Goal: Download file/media

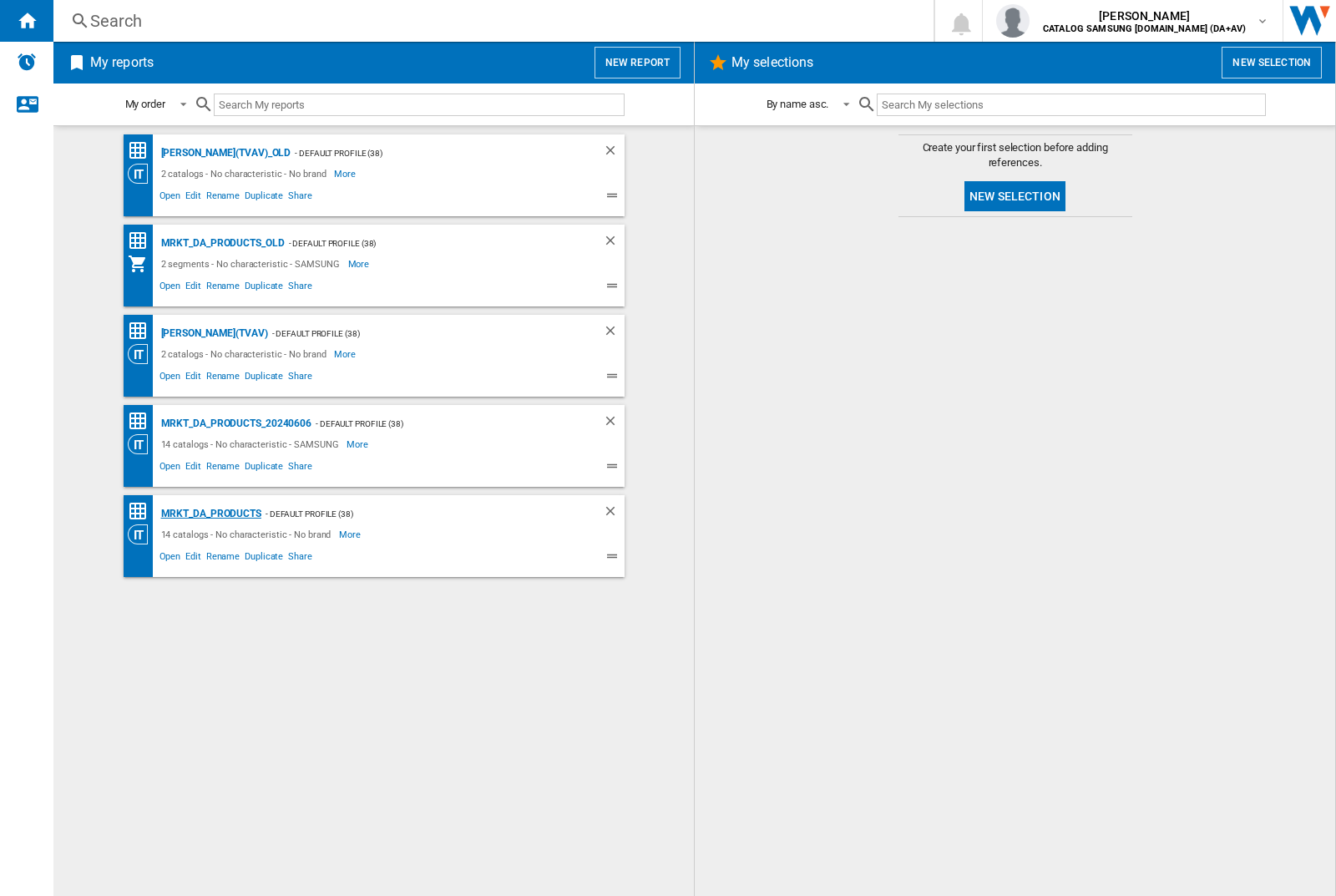
click at [211, 513] on div "MRKT_DA_PRODUCTS" at bounding box center [209, 513] width 104 height 21
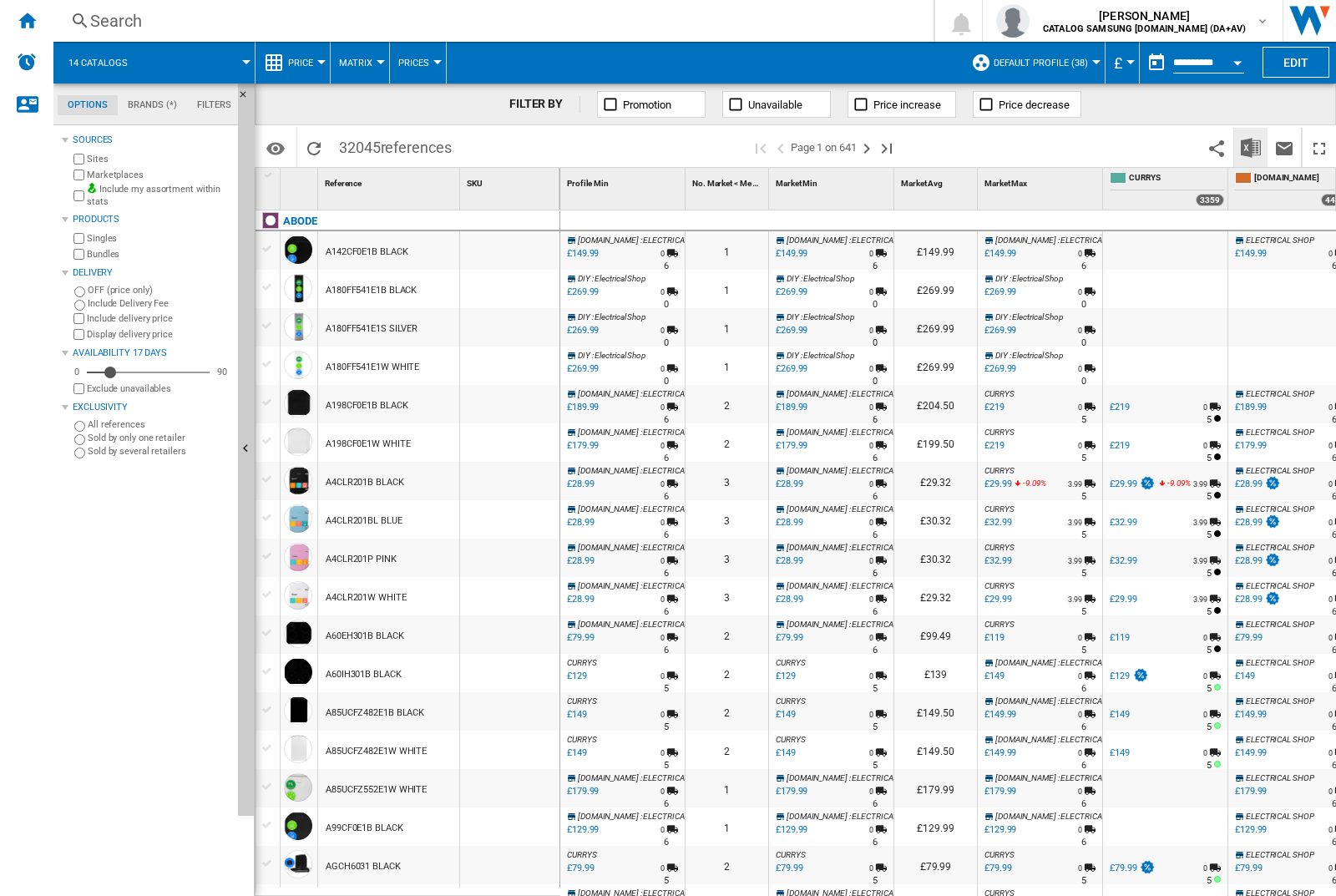
click at [1250, 146] on img "Download in Excel" at bounding box center [1250, 147] width 20 height 20
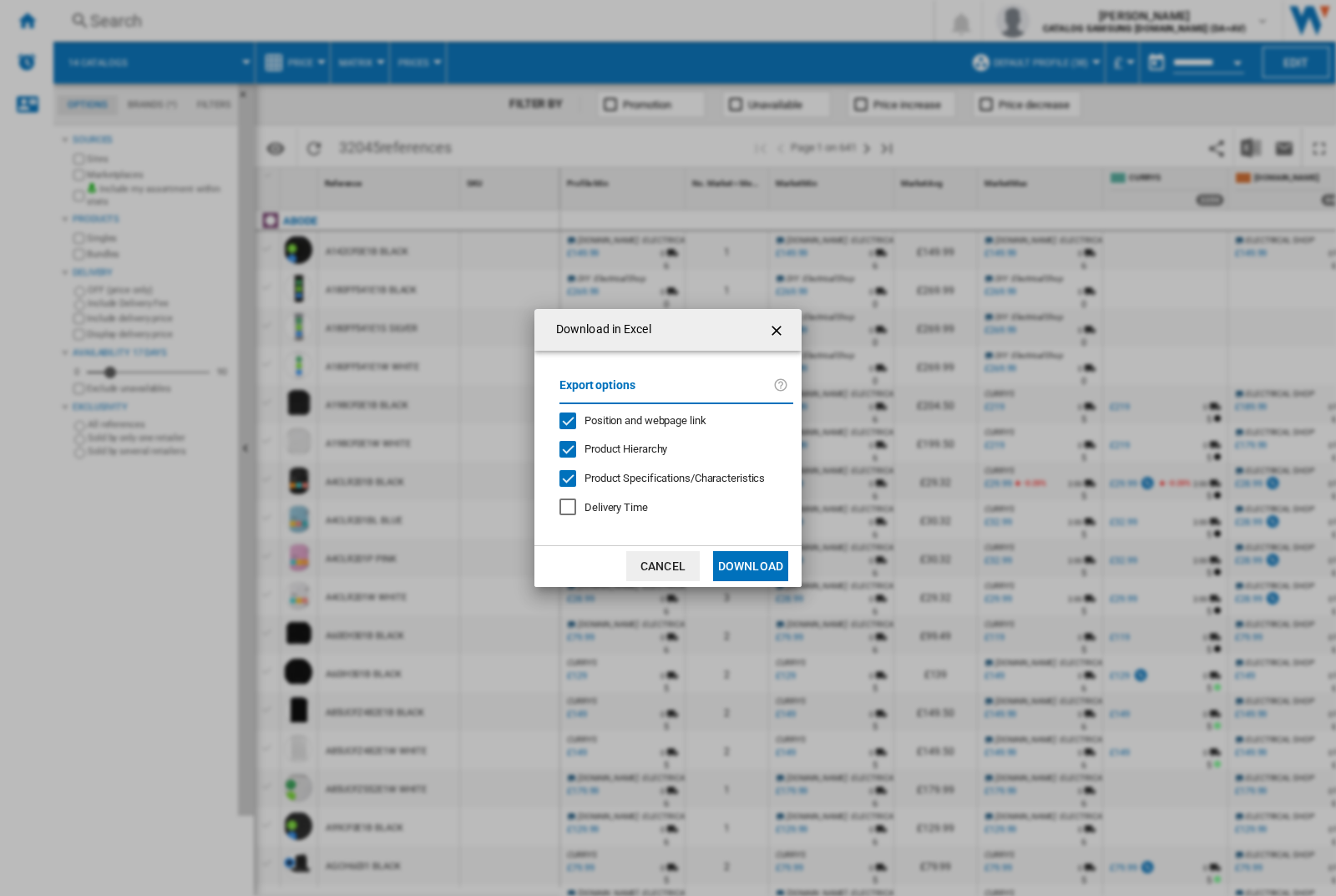
click at [634, 419] on span "Position and webpage link" at bounding box center [645, 419] width 122 height 12
click at [750, 566] on button "Download" at bounding box center [750, 566] width 75 height 30
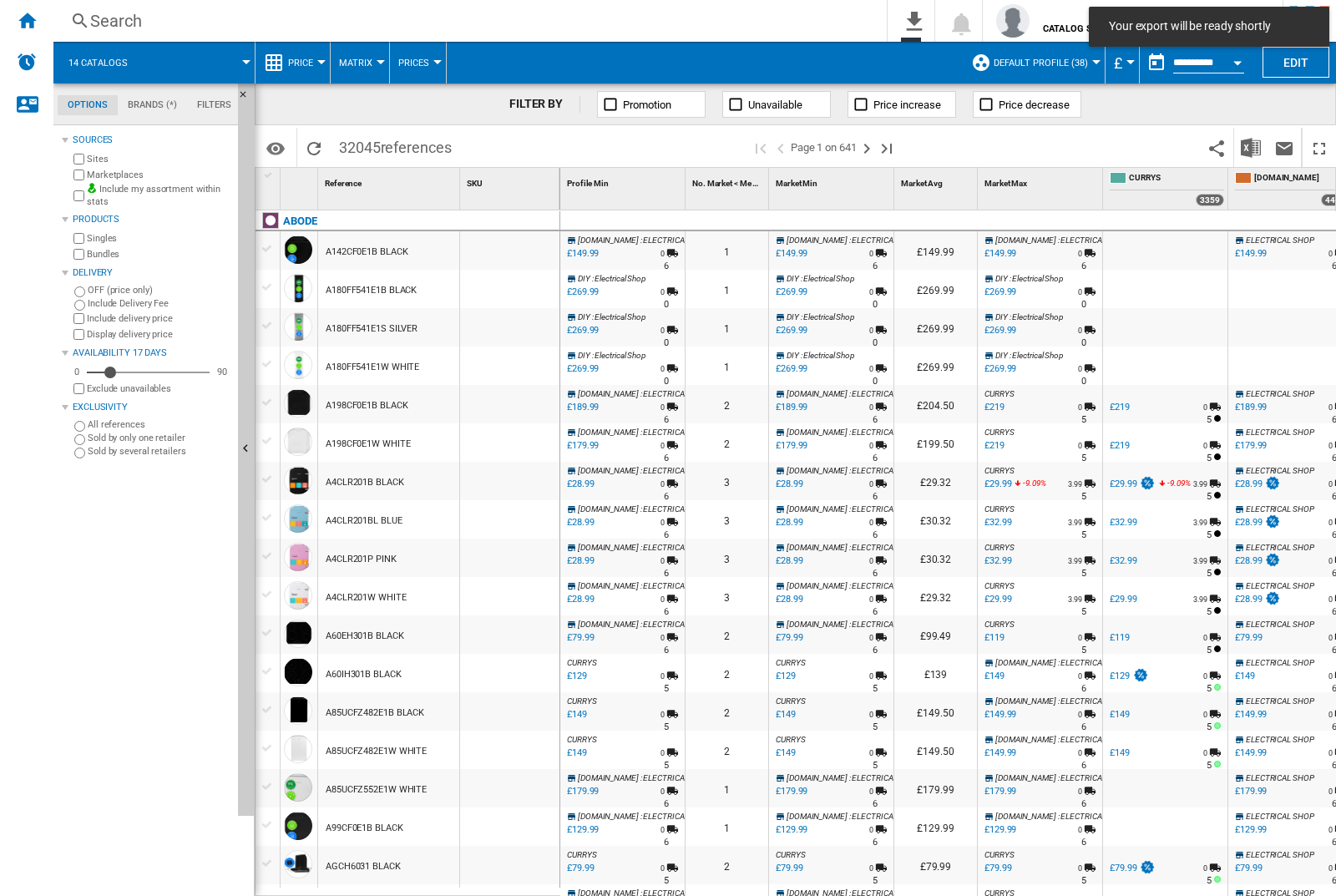
click at [1254, 111] on div "FILTER BY Promotion Unavailable Price increase Price decrease" at bounding box center [795, 104] width 1081 height 41
